Goal: Task Accomplishment & Management: Complete application form

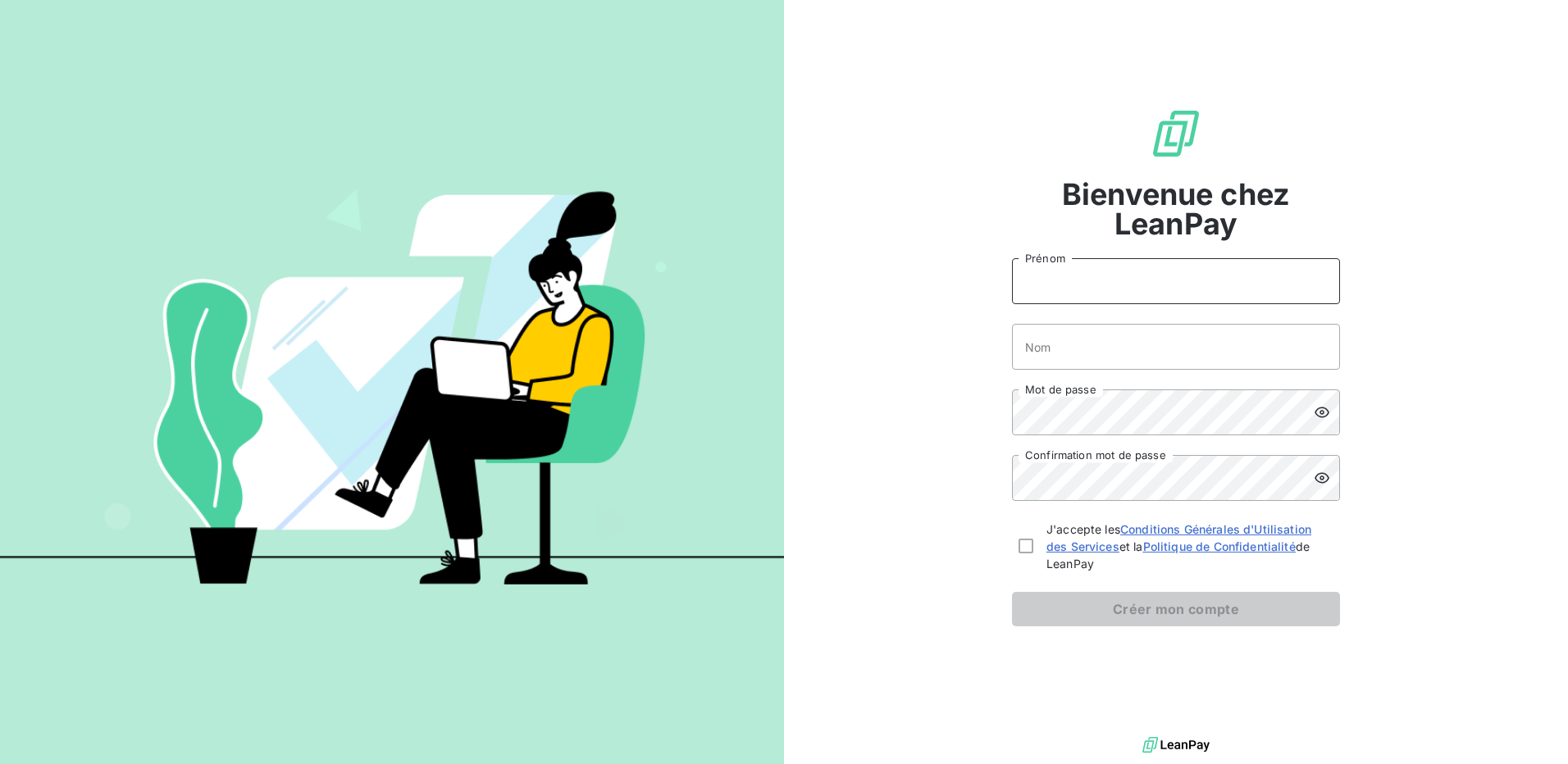
click at [1046, 283] on input "Prénom" at bounding box center [1175, 281] width 328 height 46
type input "[PERSON_NAME]"
click at [1082, 353] on input "Nom" at bounding box center [1175, 347] width 328 height 46
type input "HONORE"
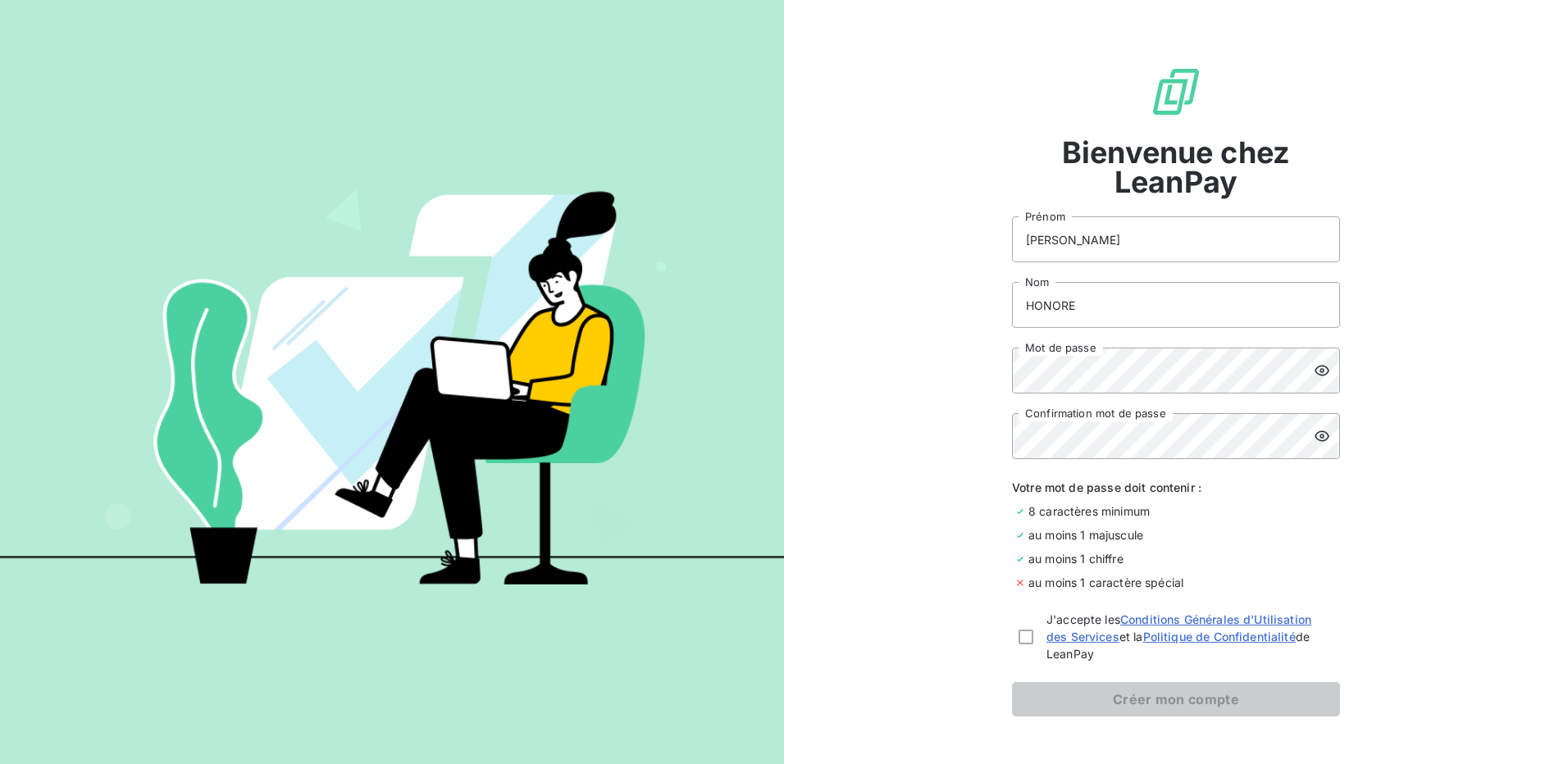
click at [1314, 371] on icon at bounding box center [1322, 371] width 17 height 17
click at [1021, 634] on div at bounding box center [1025, 636] width 15 height 15
checkbox input "true"
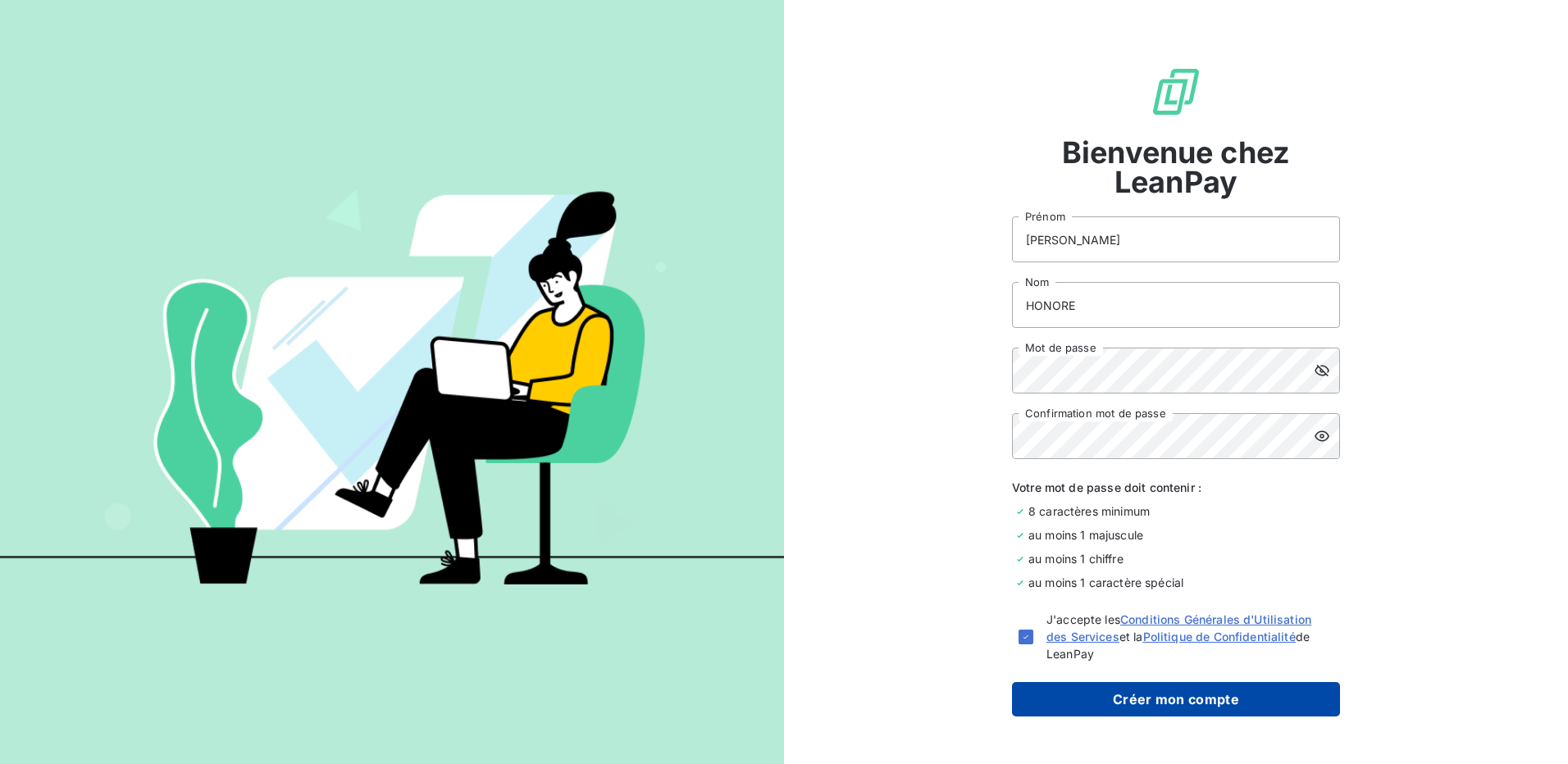
click at [1130, 697] on button "Créer mon compte" at bounding box center [1175, 698] width 328 height 34
